Goal: Information Seeking & Learning: Find specific page/section

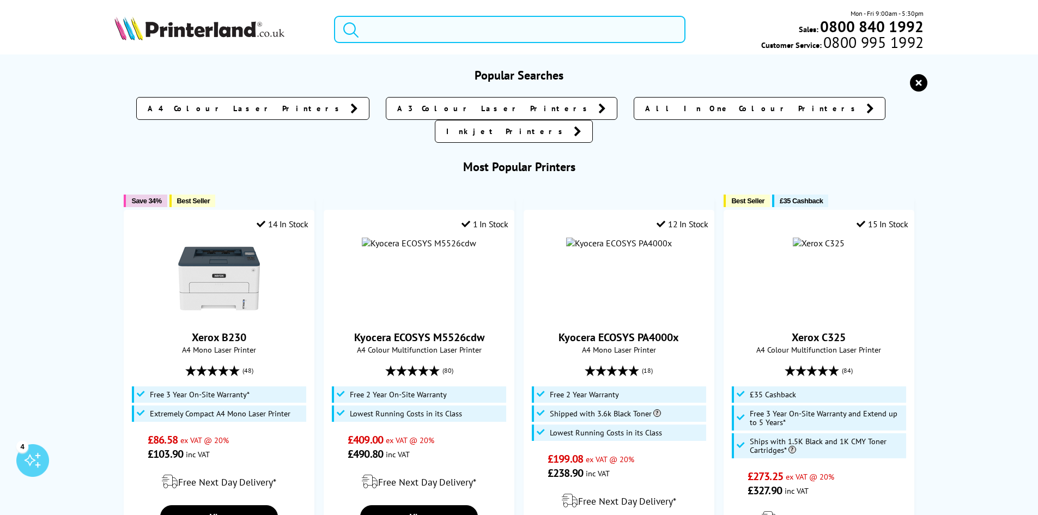
click at [430, 25] on input "search" at bounding box center [509, 29] width 351 height 27
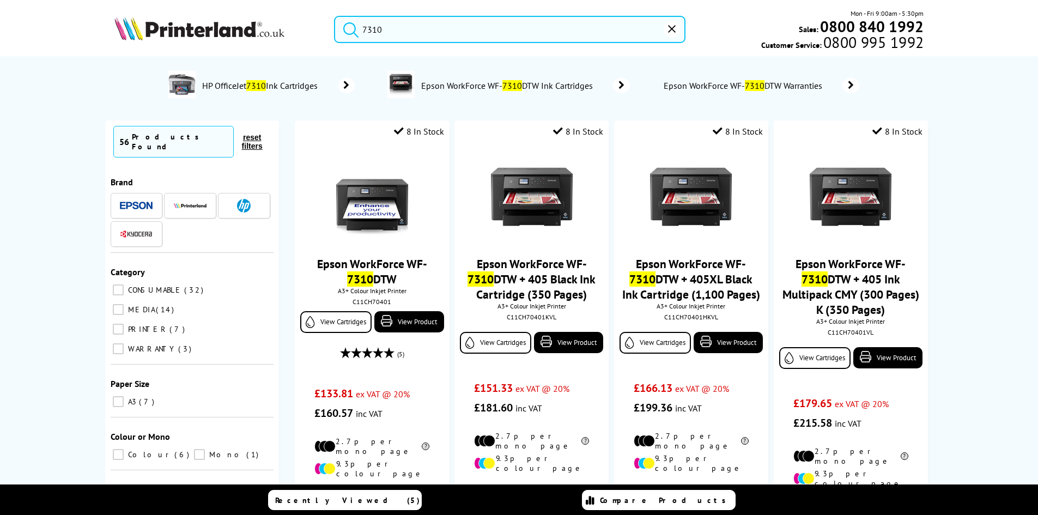
type input "7310"
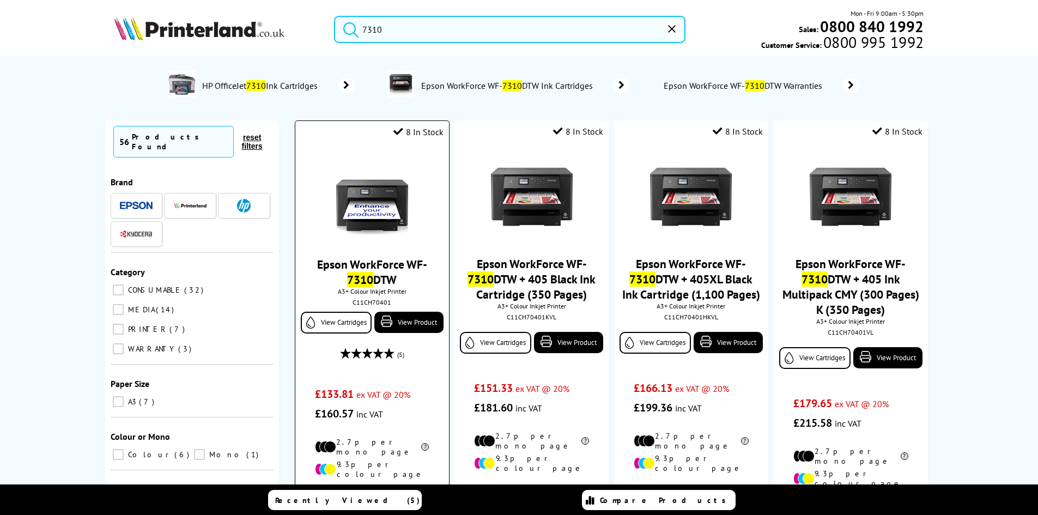
click at [373, 201] on img at bounding box center [372, 197] width 82 height 82
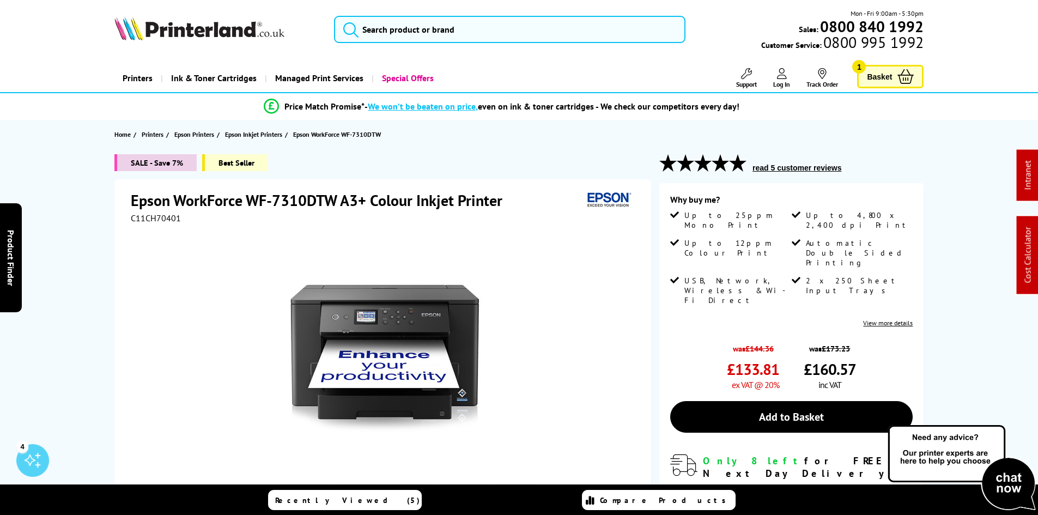
click at [109, 241] on div "SALE - Save 7% Best Seller Epson WorkForce WF-7310DTW A3+ Colour Inkjet Printer…" at bounding box center [519, 392] width 872 height 477
